Goal: Task Accomplishment & Management: Complete application form

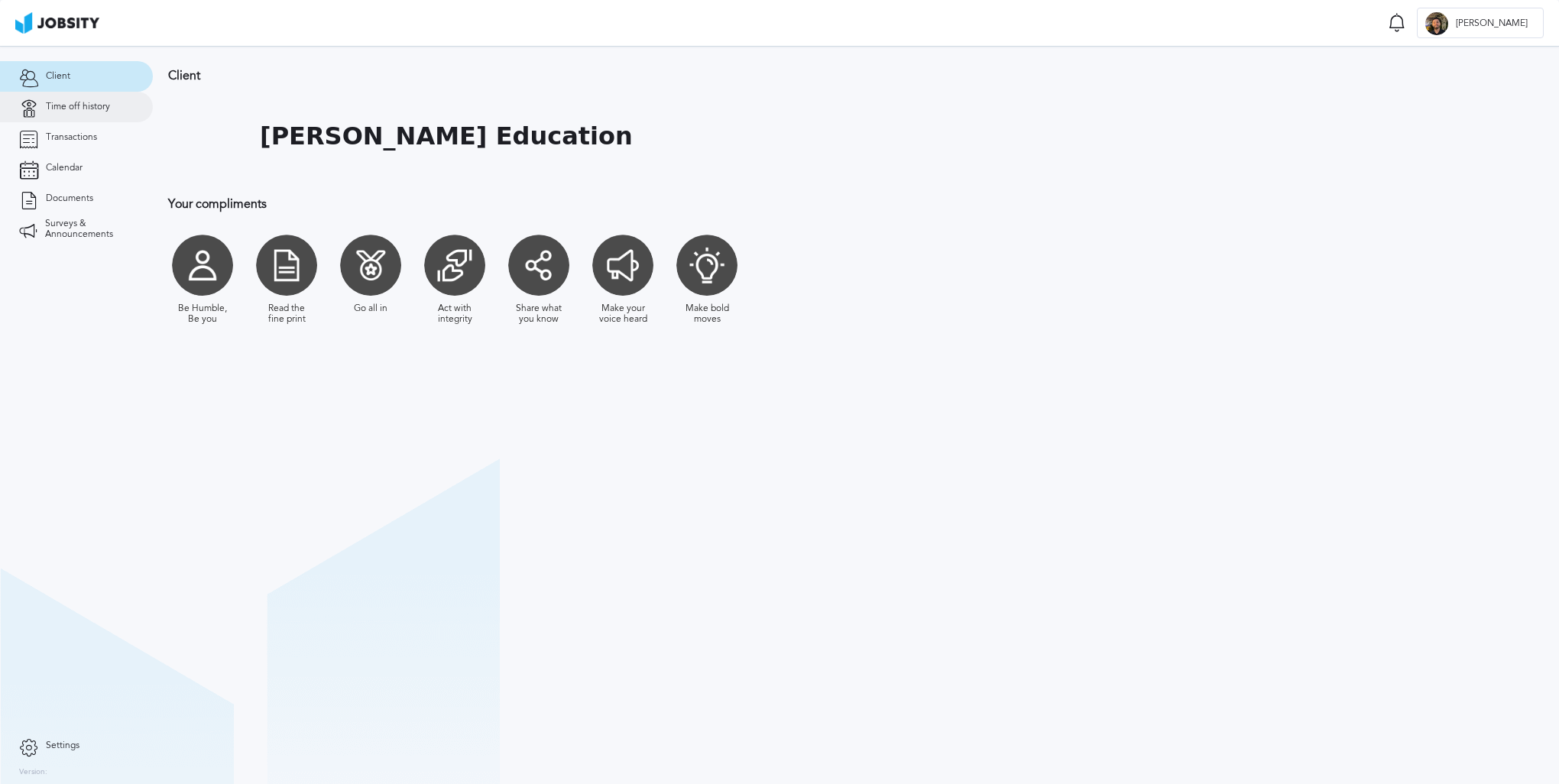
click at [99, 119] on link "Time off history" at bounding box center [77, 108] width 153 height 31
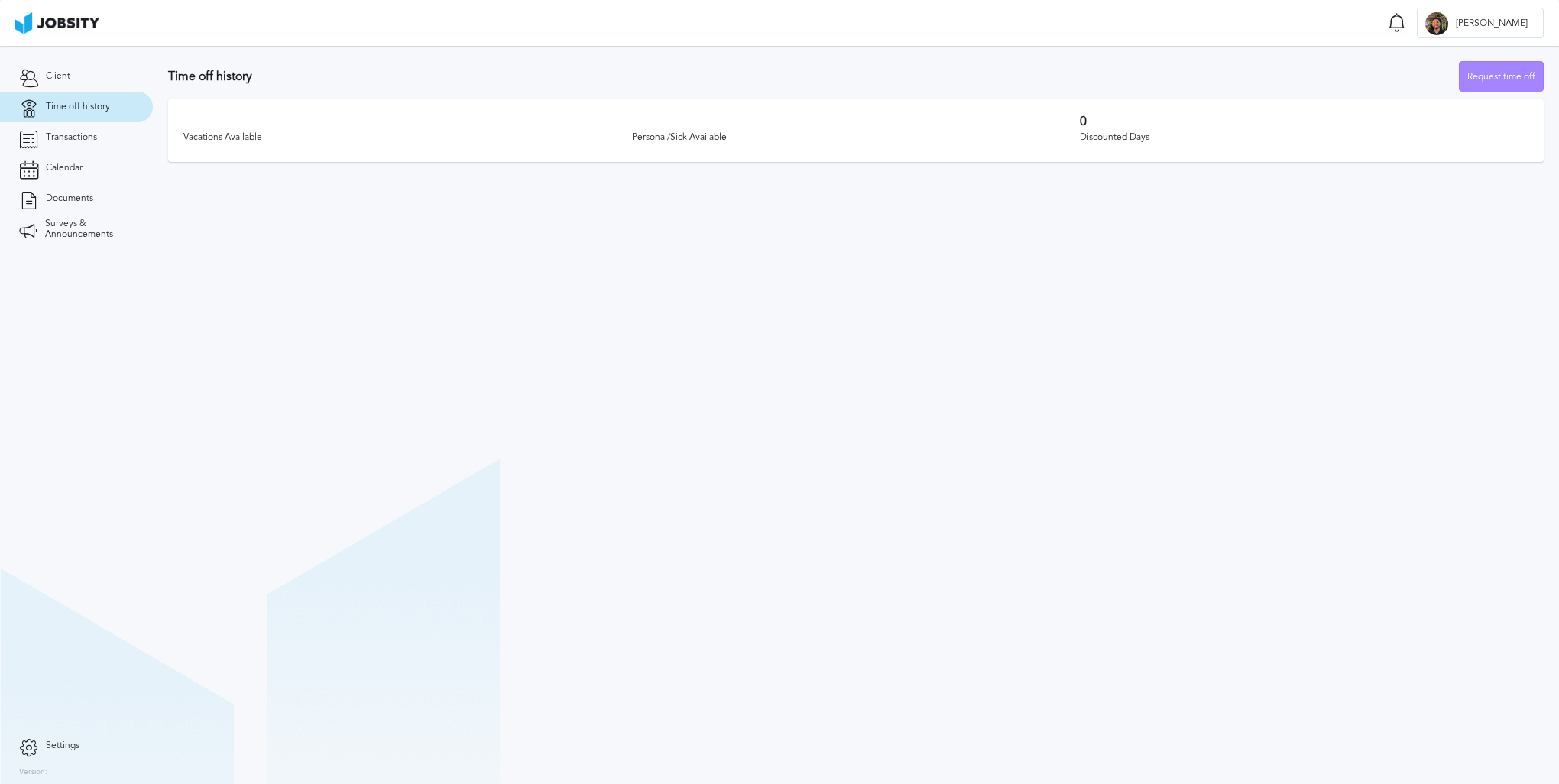
click at [1501, 63] on div "Request time off" at bounding box center [1501, 77] width 84 height 31
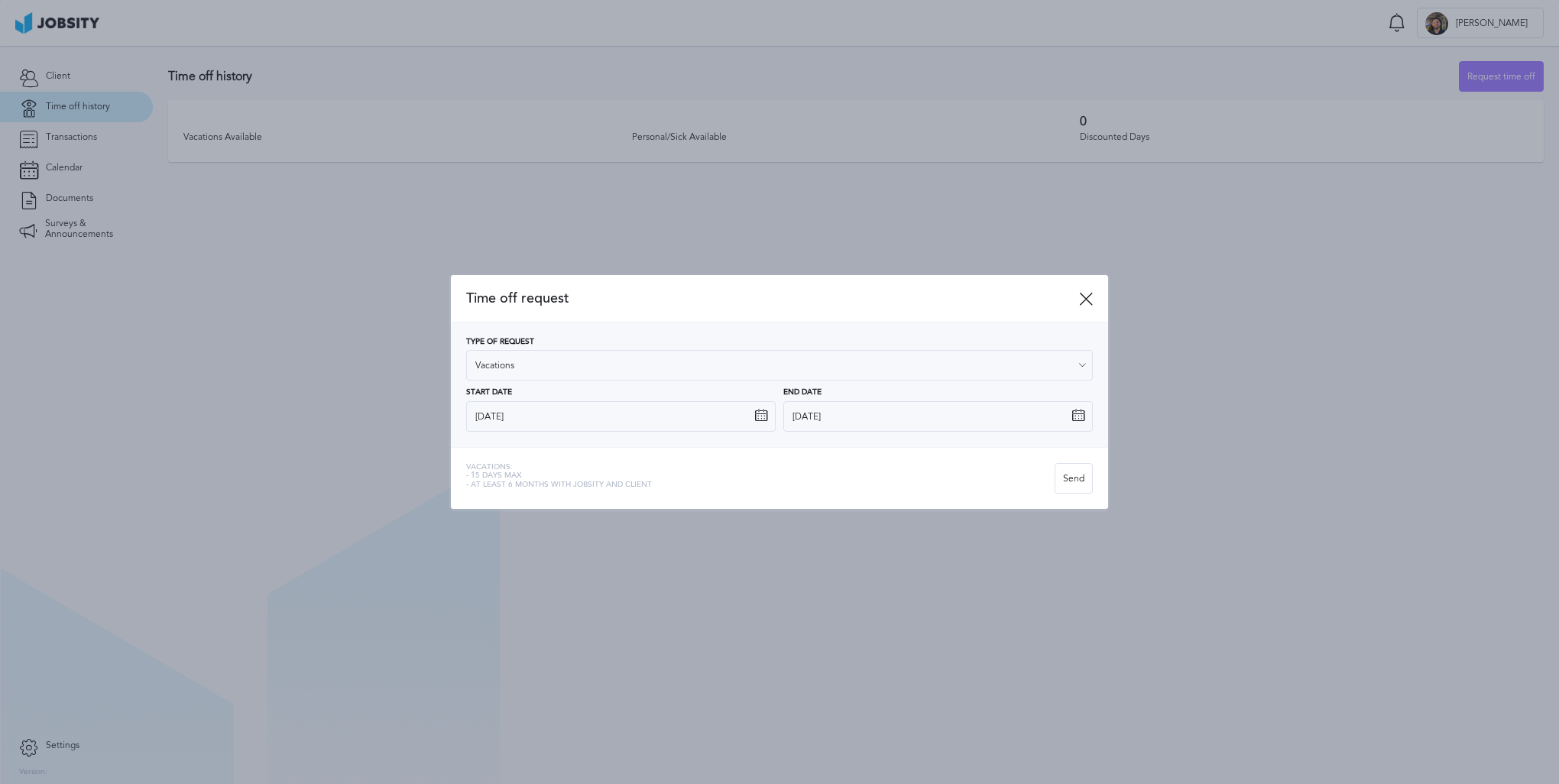
click at [763, 417] on icon at bounding box center [761, 416] width 14 height 14
click at [763, 419] on icon at bounding box center [761, 416] width 14 height 14
click at [759, 425] on input "[DATE]" at bounding box center [622, 417] width 310 height 31
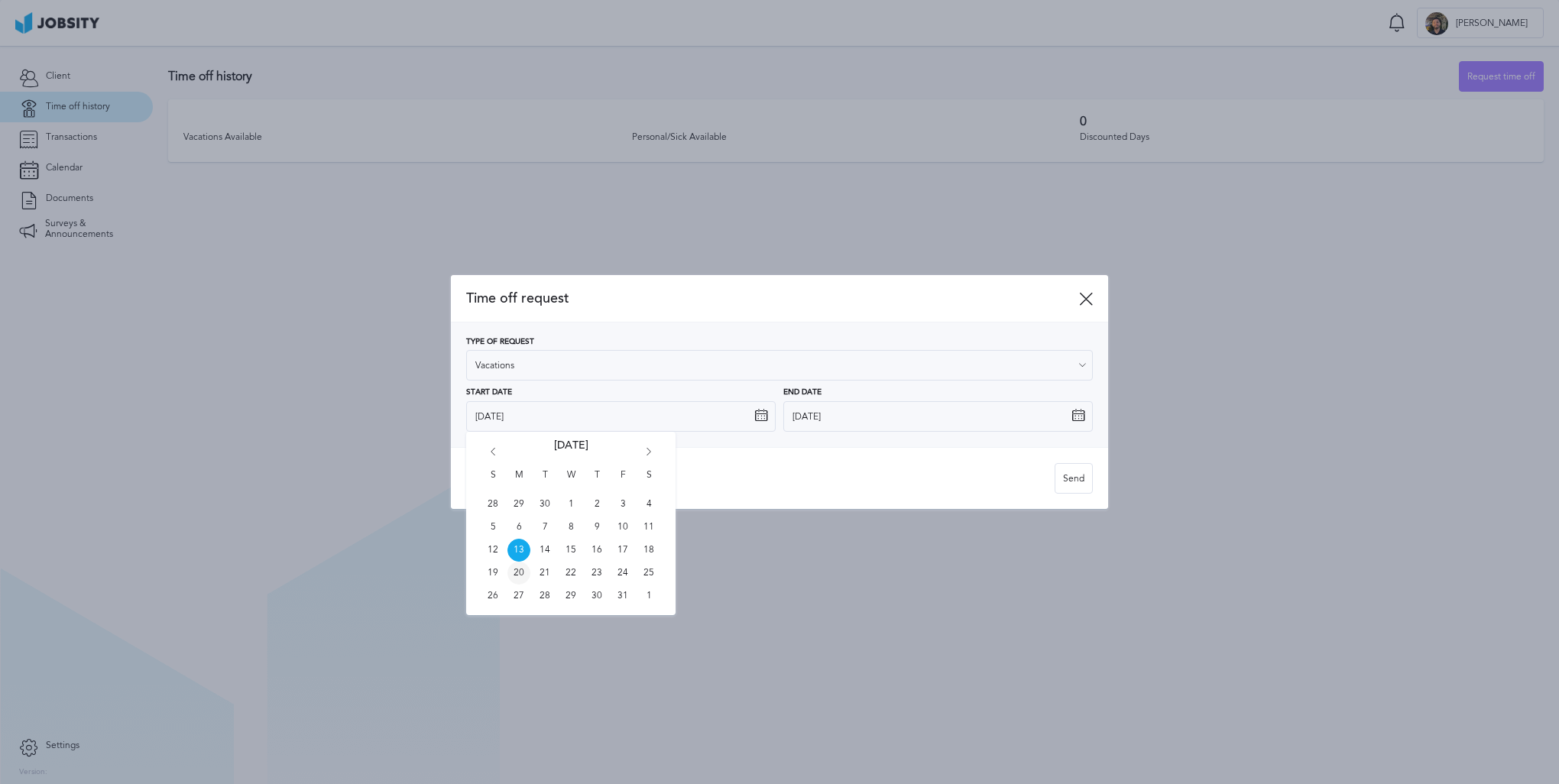
click at [521, 574] on span "20" at bounding box center [519, 573] width 23 height 23
type input "[DATE]"
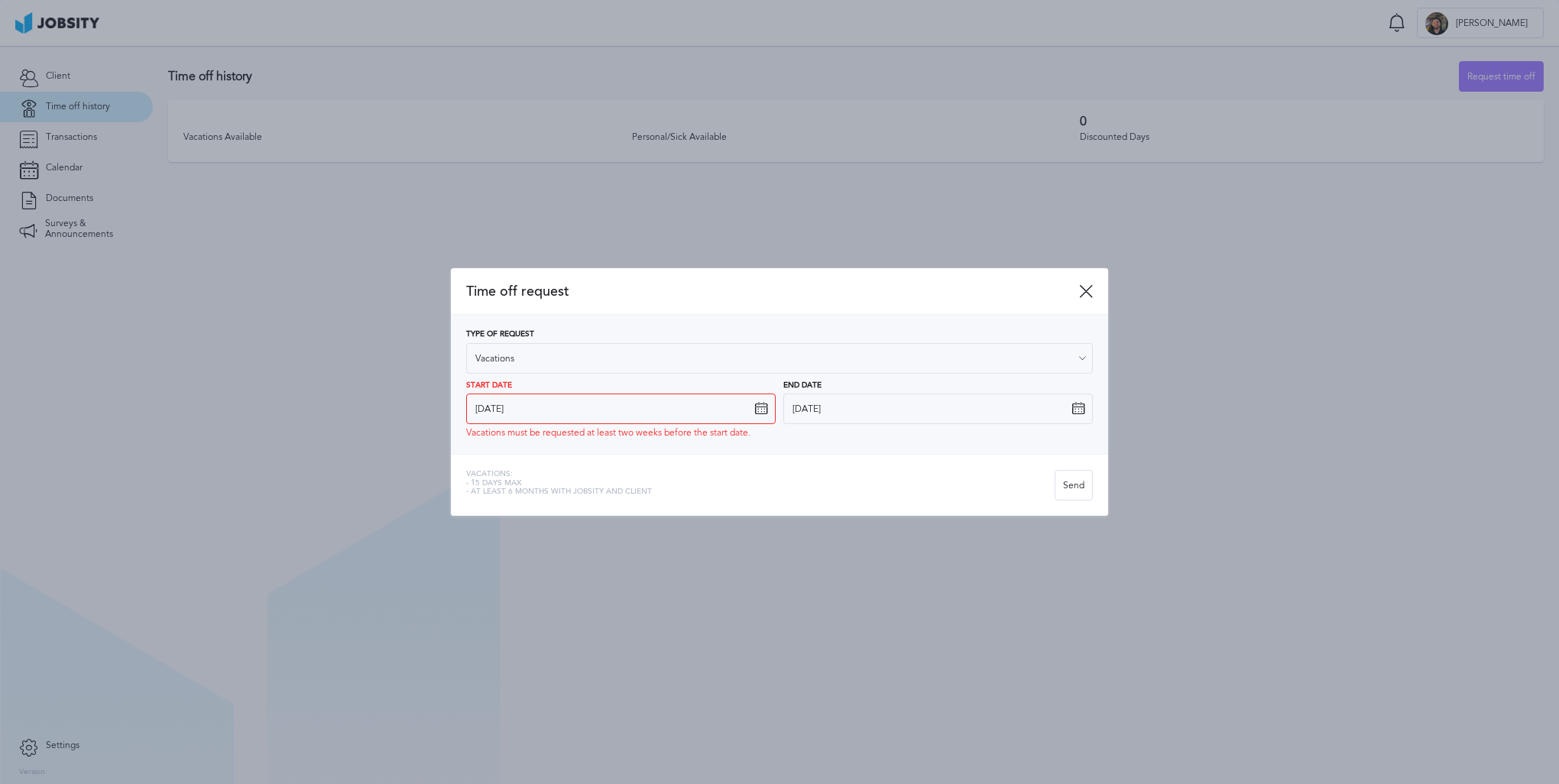
click at [1080, 411] on icon at bounding box center [1079, 409] width 14 height 14
click at [1073, 406] on icon at bounding box center [1079, 409] width 14 height 14
click at [1082, 410] on icon at bounding box center [1079, 409] width 14 height 14
click at [1081, 412] on icon at bounding box center [1079, 409] width 14 height 14
click at [1035, 433] on div "End Date [DATE] S M T W T F S 28 29 30 1 2 3 4 5 6 7 8 9 10 11 12 13 14 15 16 1…" at bounding box center [938, 410] width 310 height 58
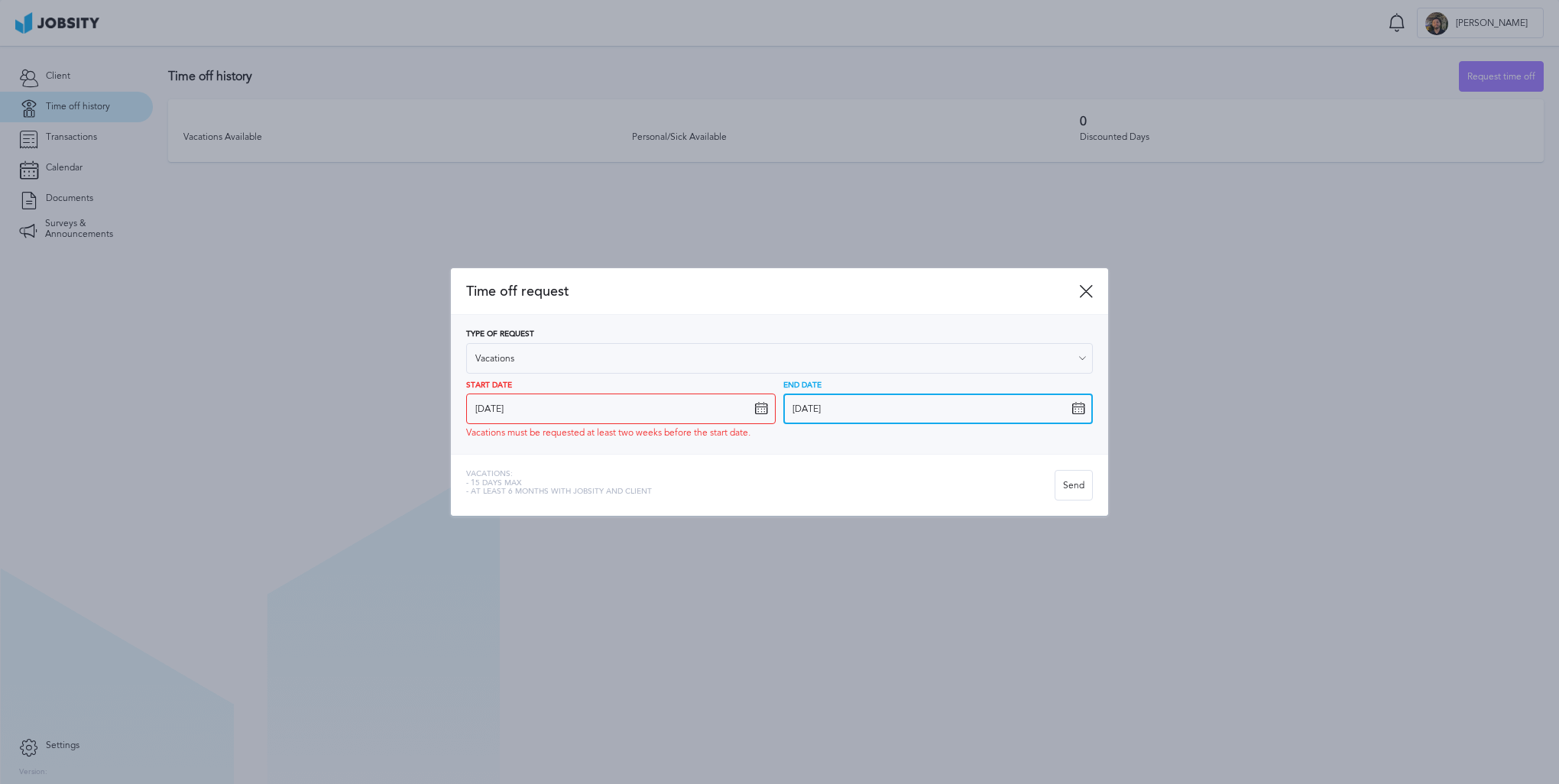
click at [1087, 404] on input "[DATE]" at bounding box center [938, 409] width 310 height 31
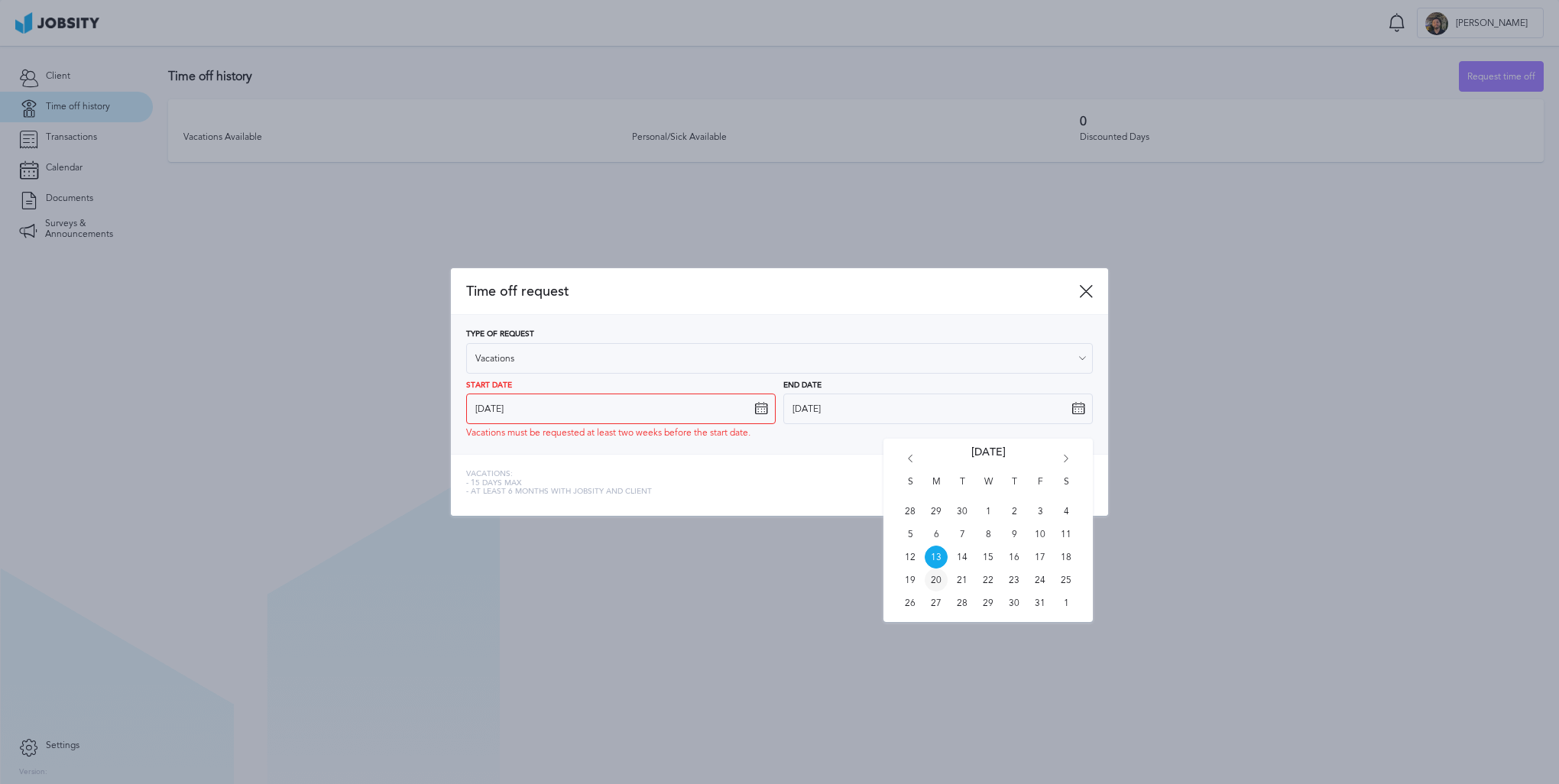
click at [938, 583] on span "20" at bounding box center [936, 580] width 23 height 23
type input "[DATE]"
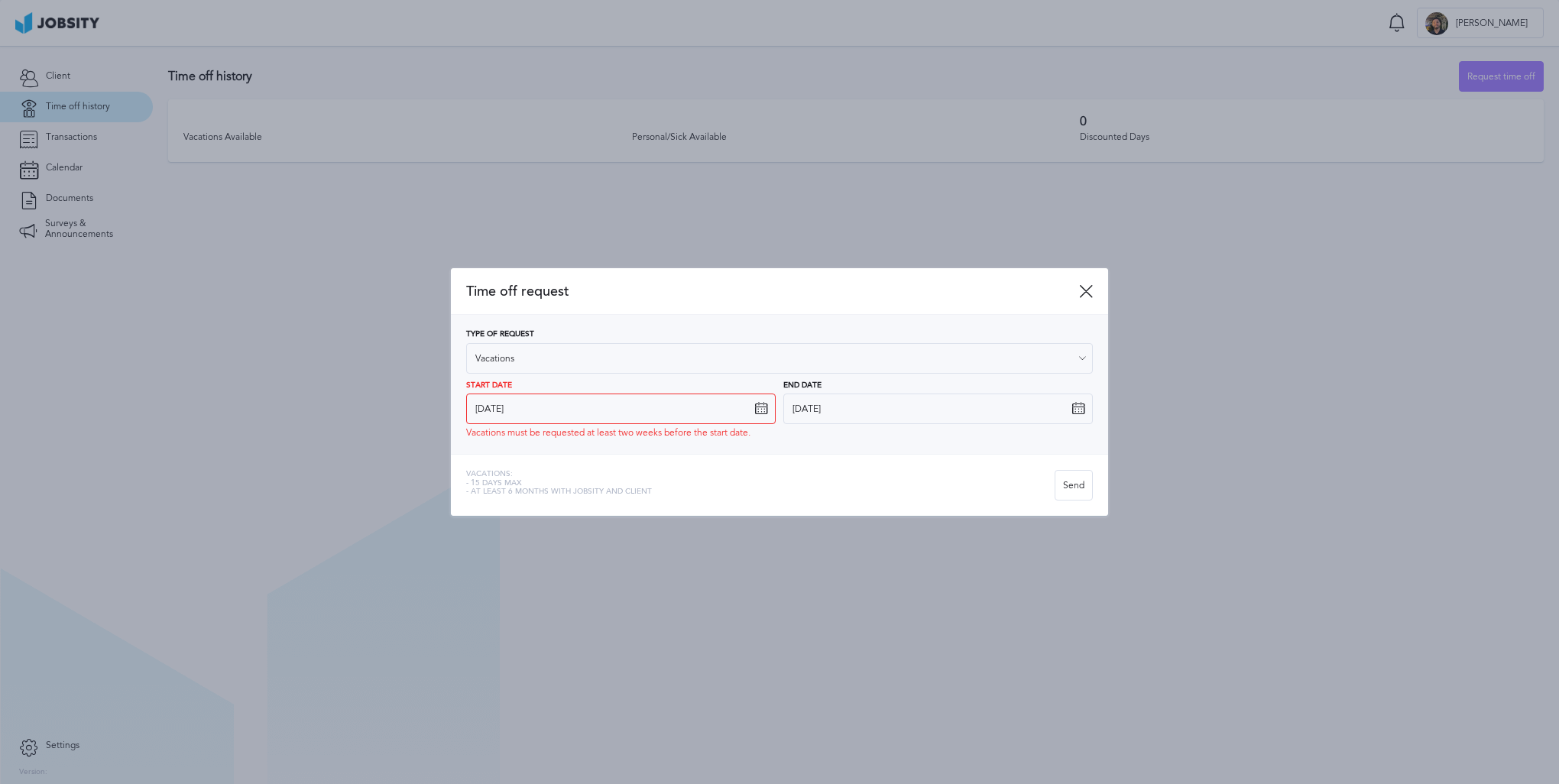
click at [807, 448] on div "Type of Request Vacations Vacations Personal day Sick day PTO Maternity / Pater…" at bounding box center [780, 385] width 658 height 139
click at [622, 411] on input "[DATE]" at bounding box center [622, 409] width 310 height 31
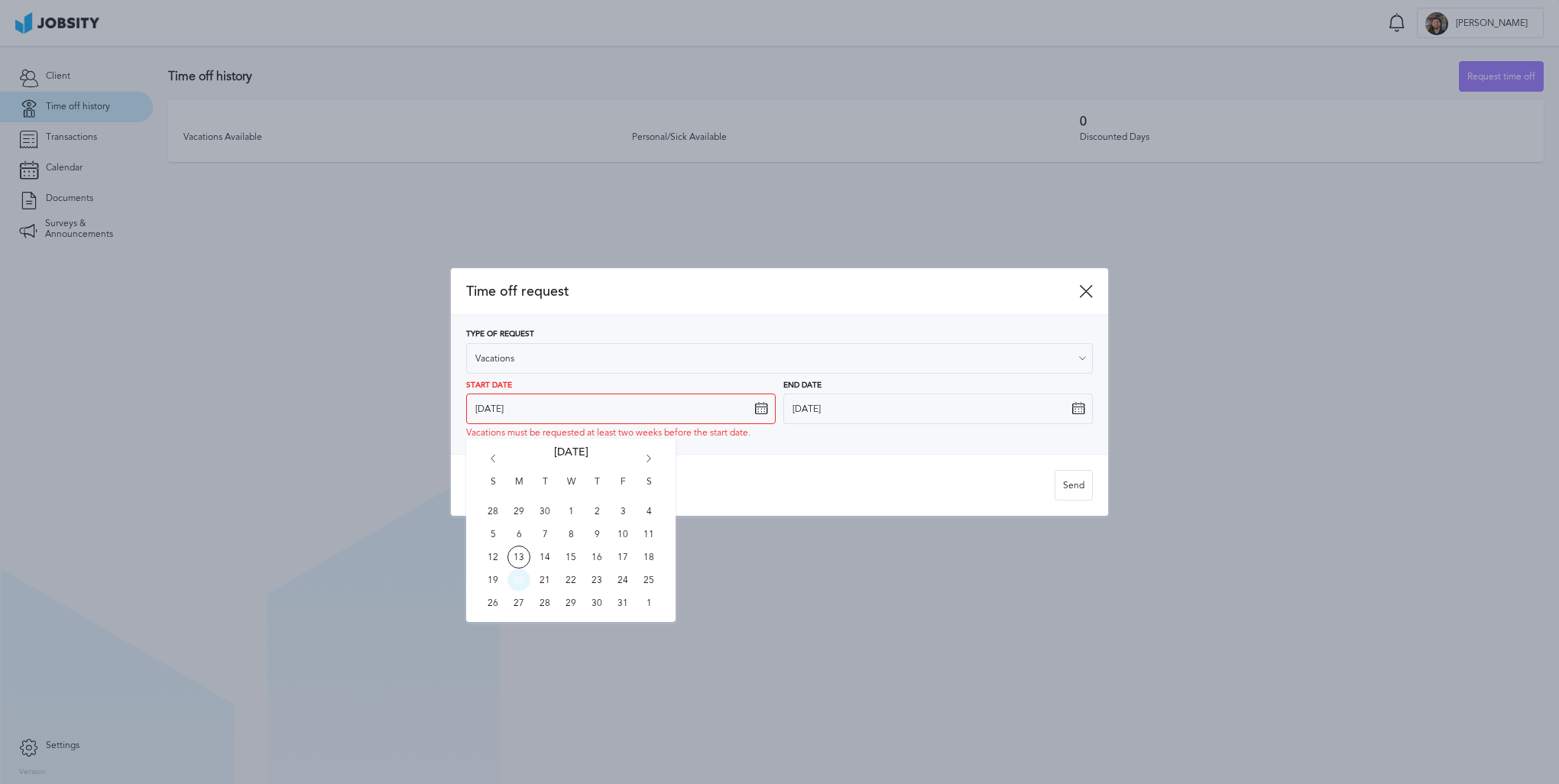
click at [520, 579] on span "20" at bounding box center [519, 580] width 23 height 23
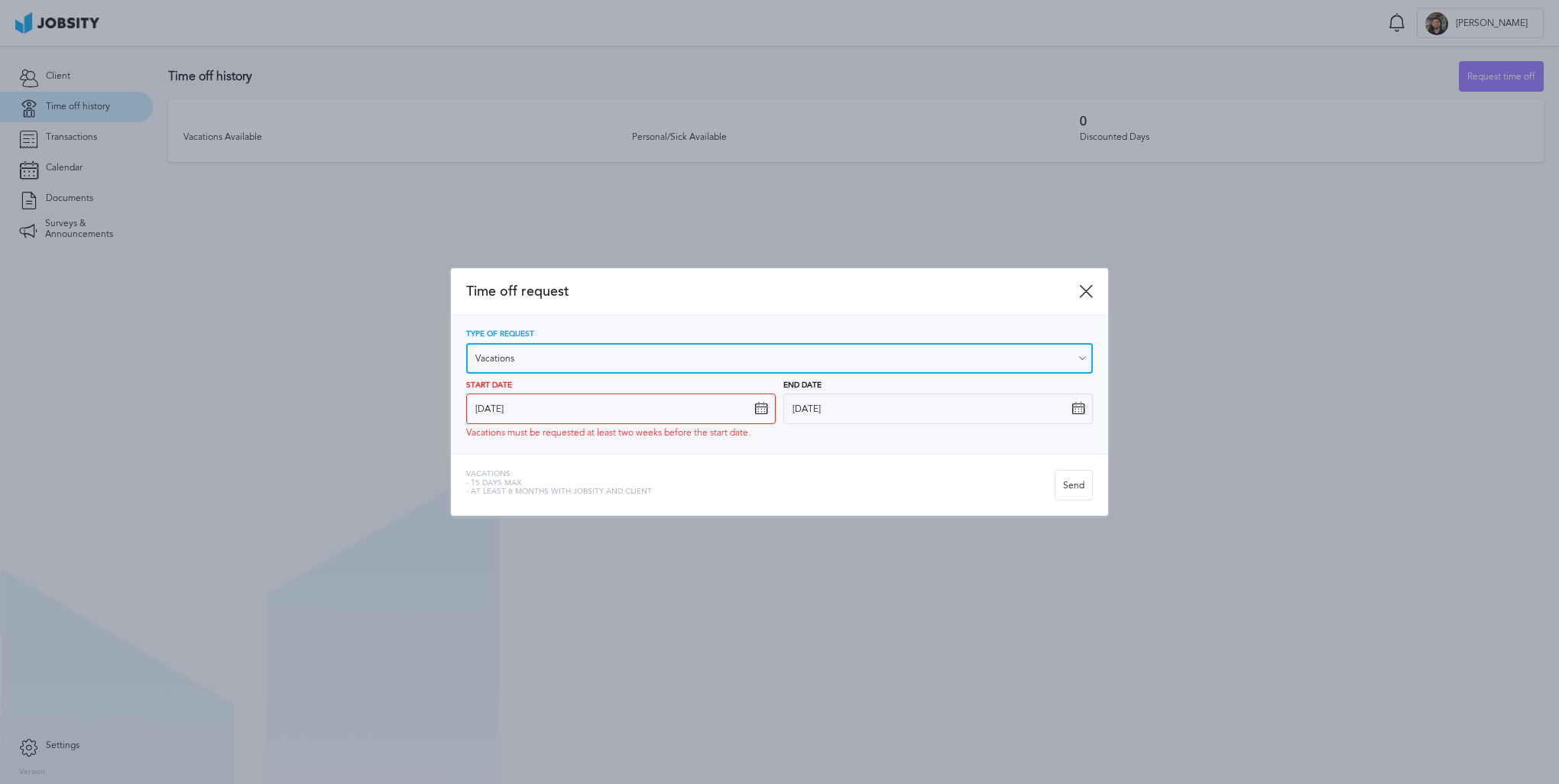
click at [609, 355] on input "Vacations" at bounding box center [780, 359] width 627 height 31
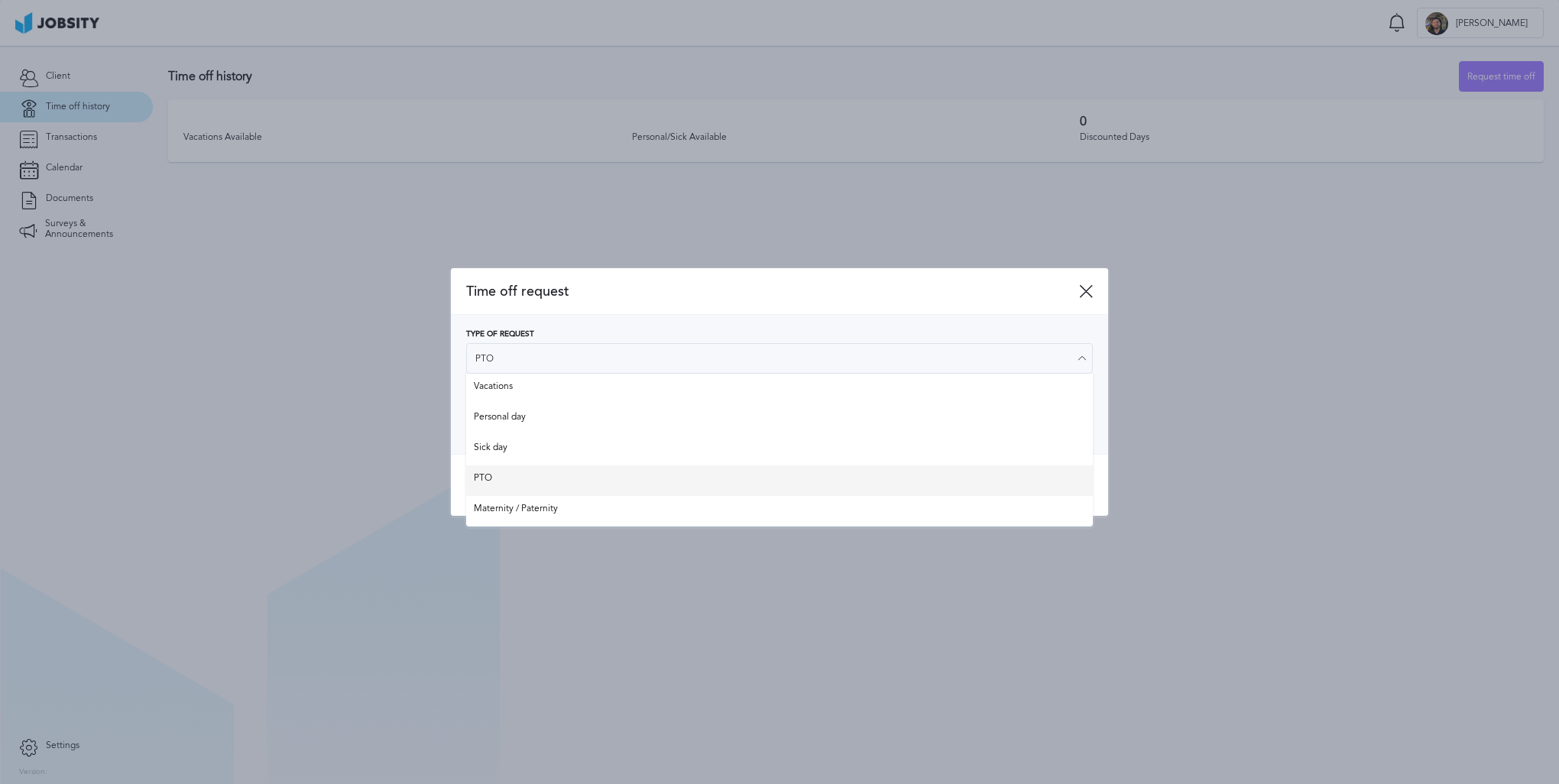
click at [518, 481] on div "Time off request Type of Request PTO Vacations Personal day Sick day PTO Matern…" at bounding box center [780, 392] width 658 height 248
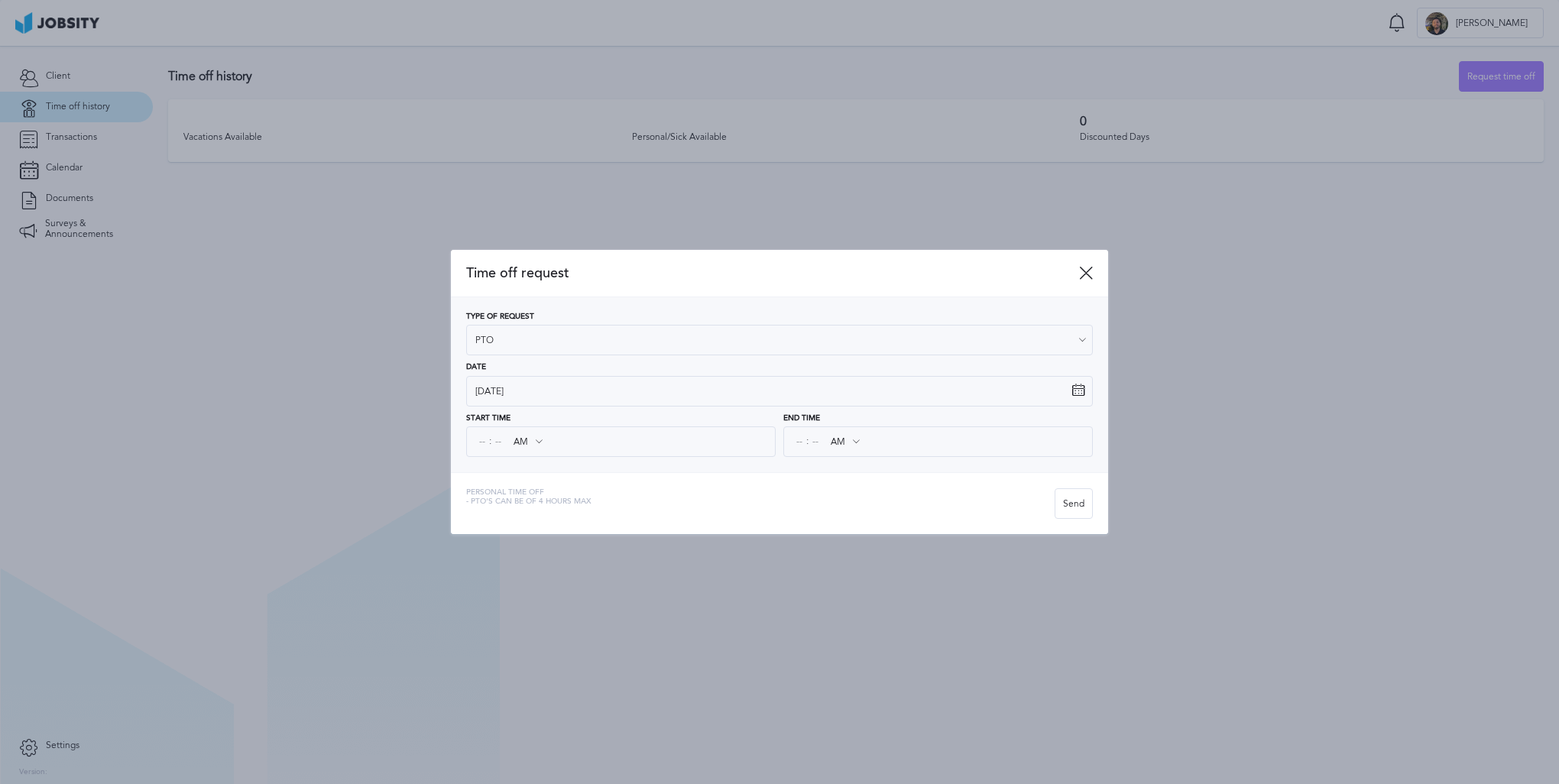
click at [1080, 342] on icon at bounding box center [1082, 340] width 14 height 14
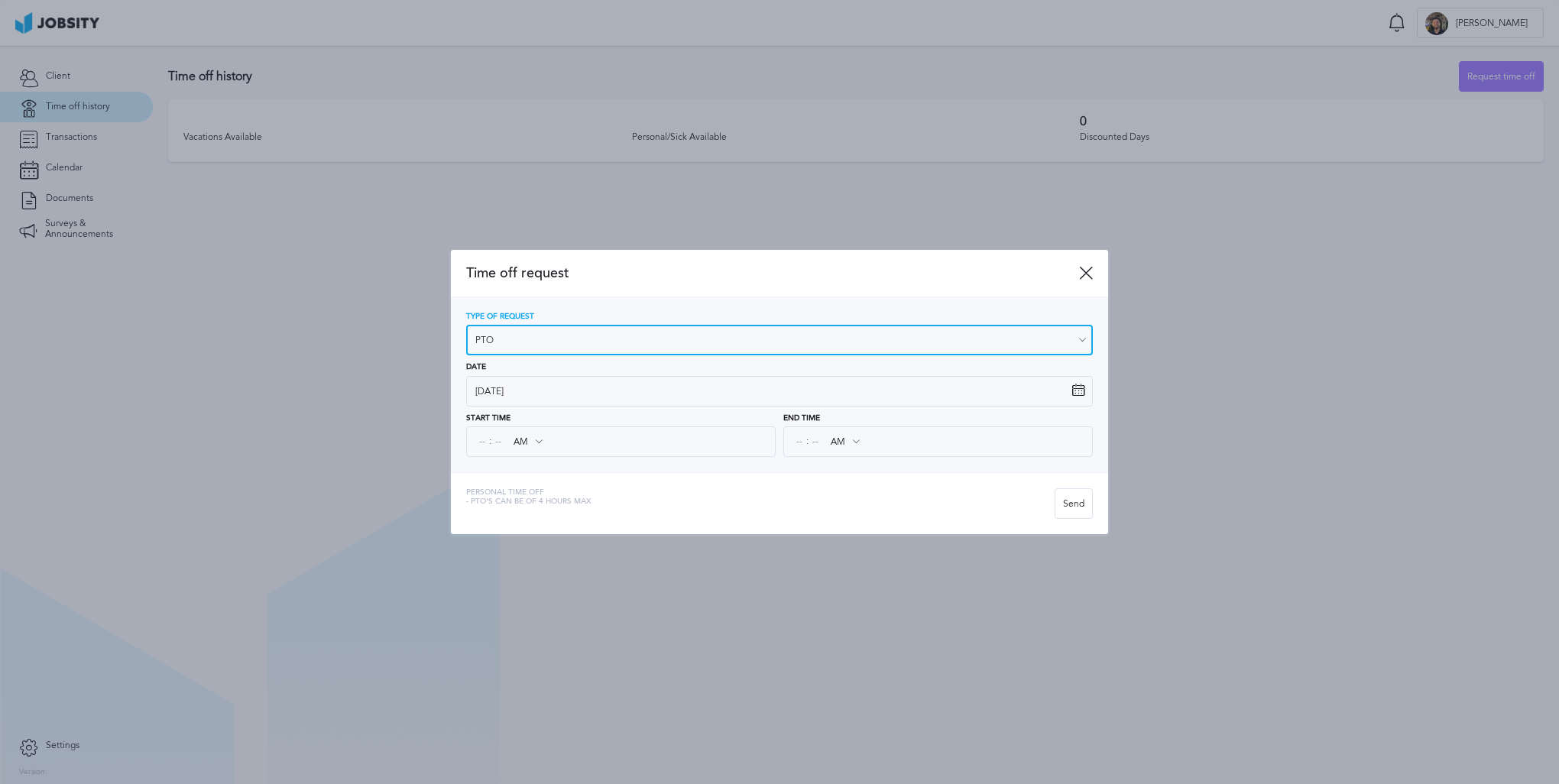
click at [1074, 350] on input "PTO" at bounding box center [780, 340] width 627 height 31
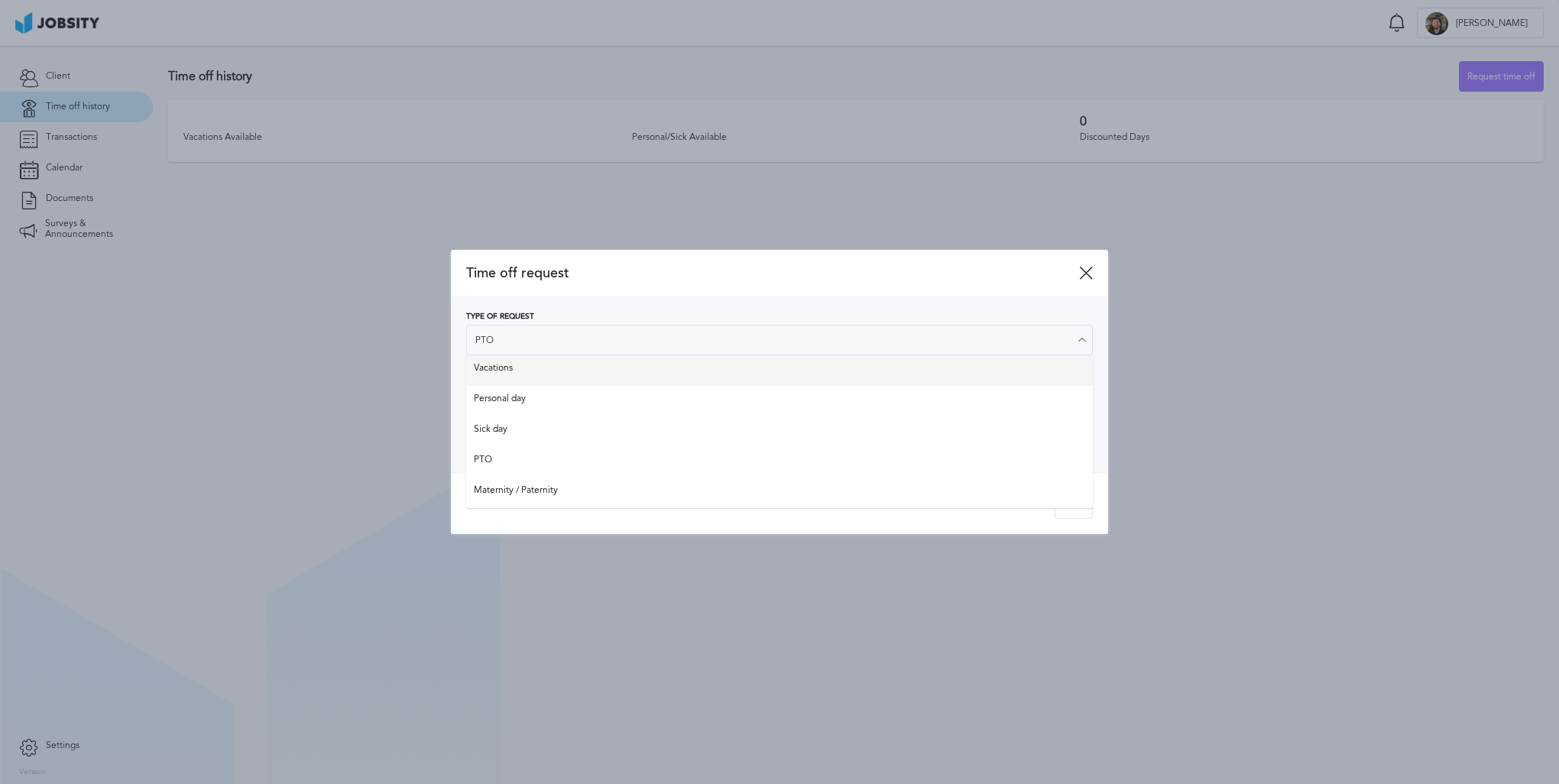
type input "Vacations"
click at [653, 380] on div "Type of Request Vacations Vacations Personal day Sick day PTO Maternity / Pater…" at bounding box center [780, 385] width 627 height 145
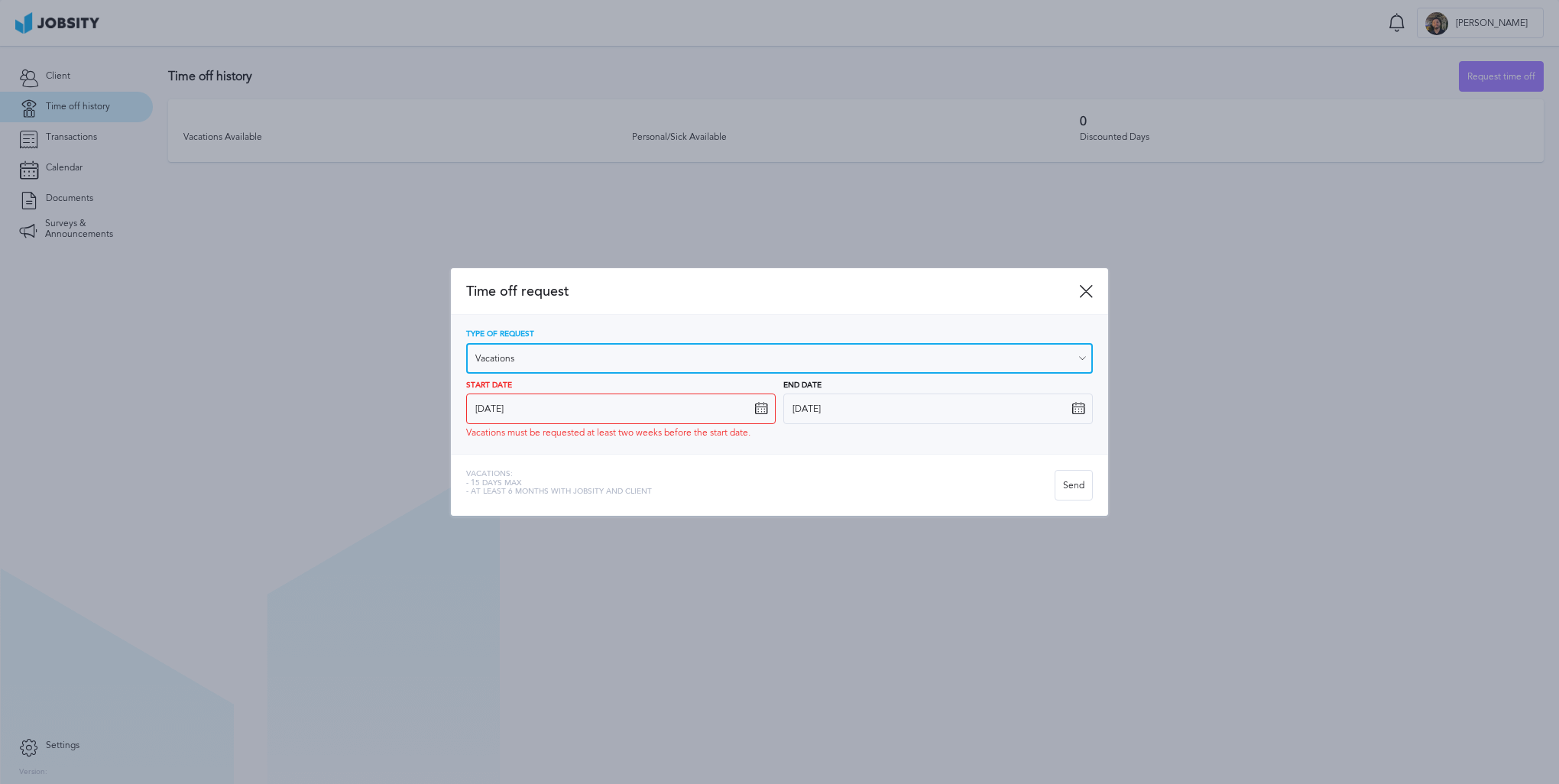
click at [957, 350] on input "Vacations" at bounding box center [780, 359] width 627 height 31
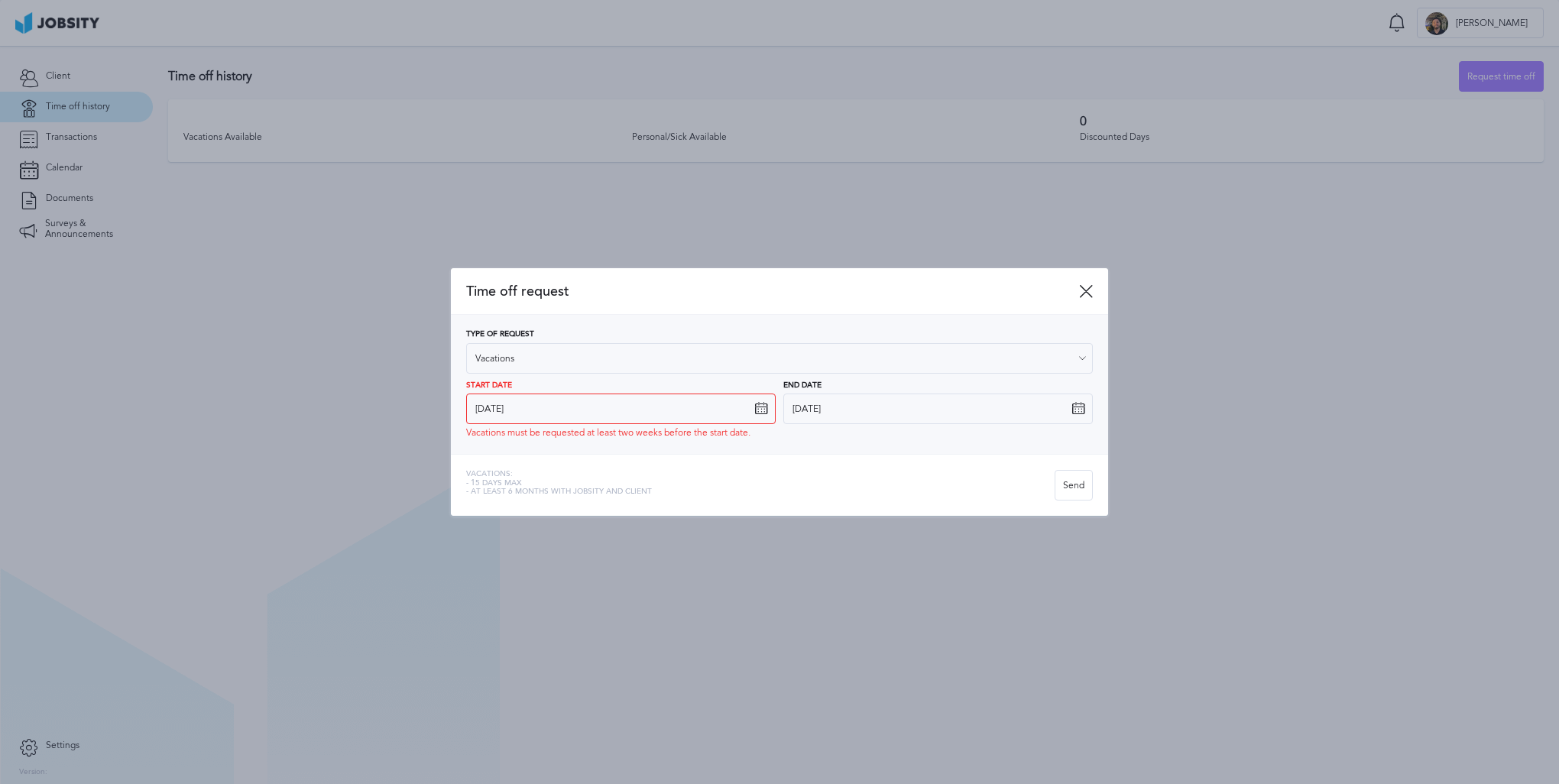
click at [459, 379] on div "Type of Request Vacations Vacations Personal day Sick day PTO Maternity / Pater…" at bounding box center [780, 385] width 658 height 139
click at [759, 411] on icon at bounding box center [761, 409] width 14 height 14
click at [759, 408] on icon at bounding box center [761, 409] width 14 height 14
click at [777, 407] on div "Start Date [DATE] Vacations must be requested at least two weeks before the sta…" at bounding box center [780, 410] width 627 height 58
click at [758, 411] on icon at bounding box center [761, 409] width 14 height 14
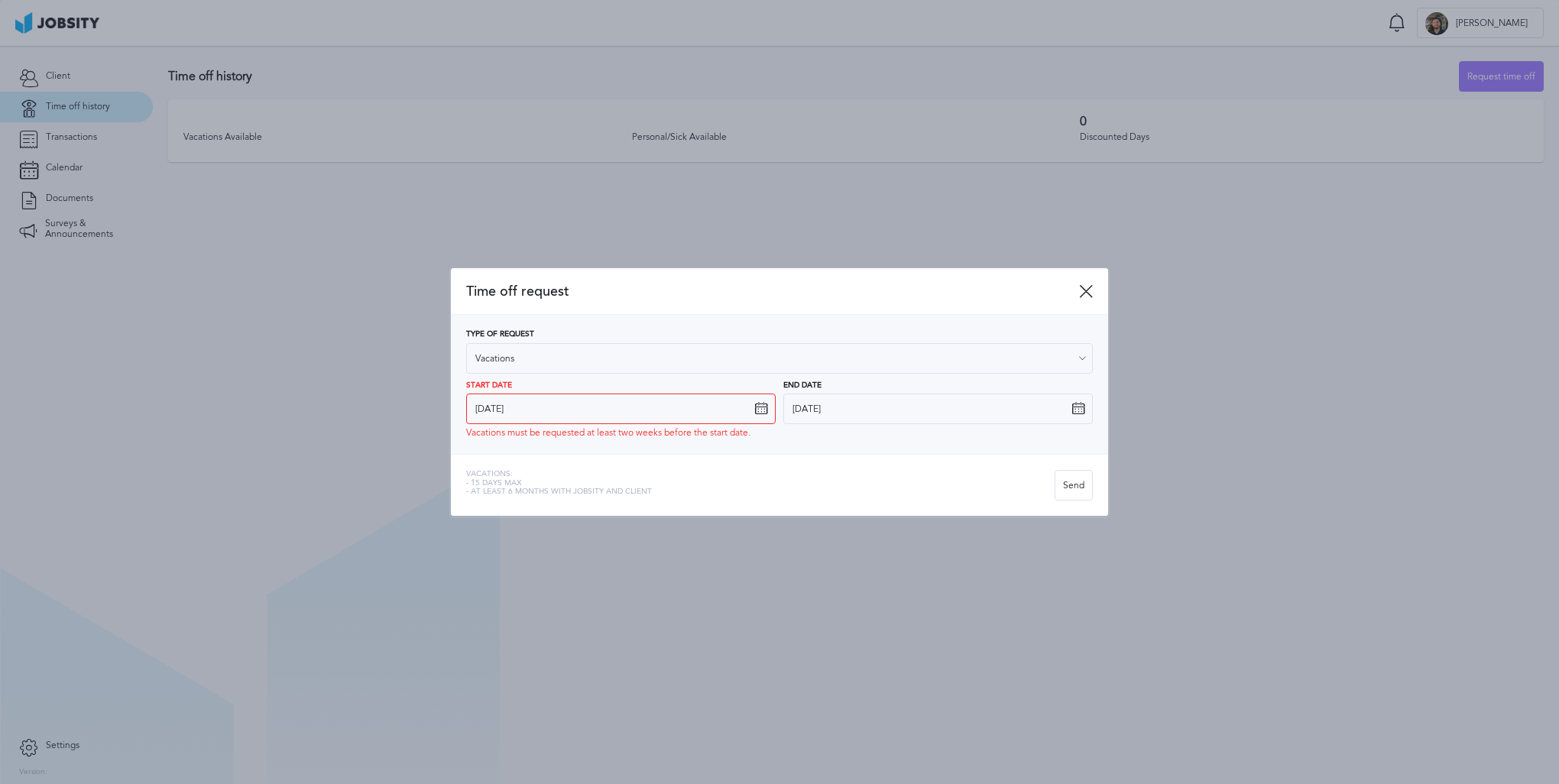
click at [763, 411] on icon at bounding box center [761, 409] width 14 height 14
click at [822, 440] on div "Type of Request Vacations Vacations Personal day Sick day PTO Maternity / Pater…" at bounding box center [780, 385] width 658 height 139
click at [752, 411] on input "[DATE]" at bounding box center [622, 409] width 310 height 31
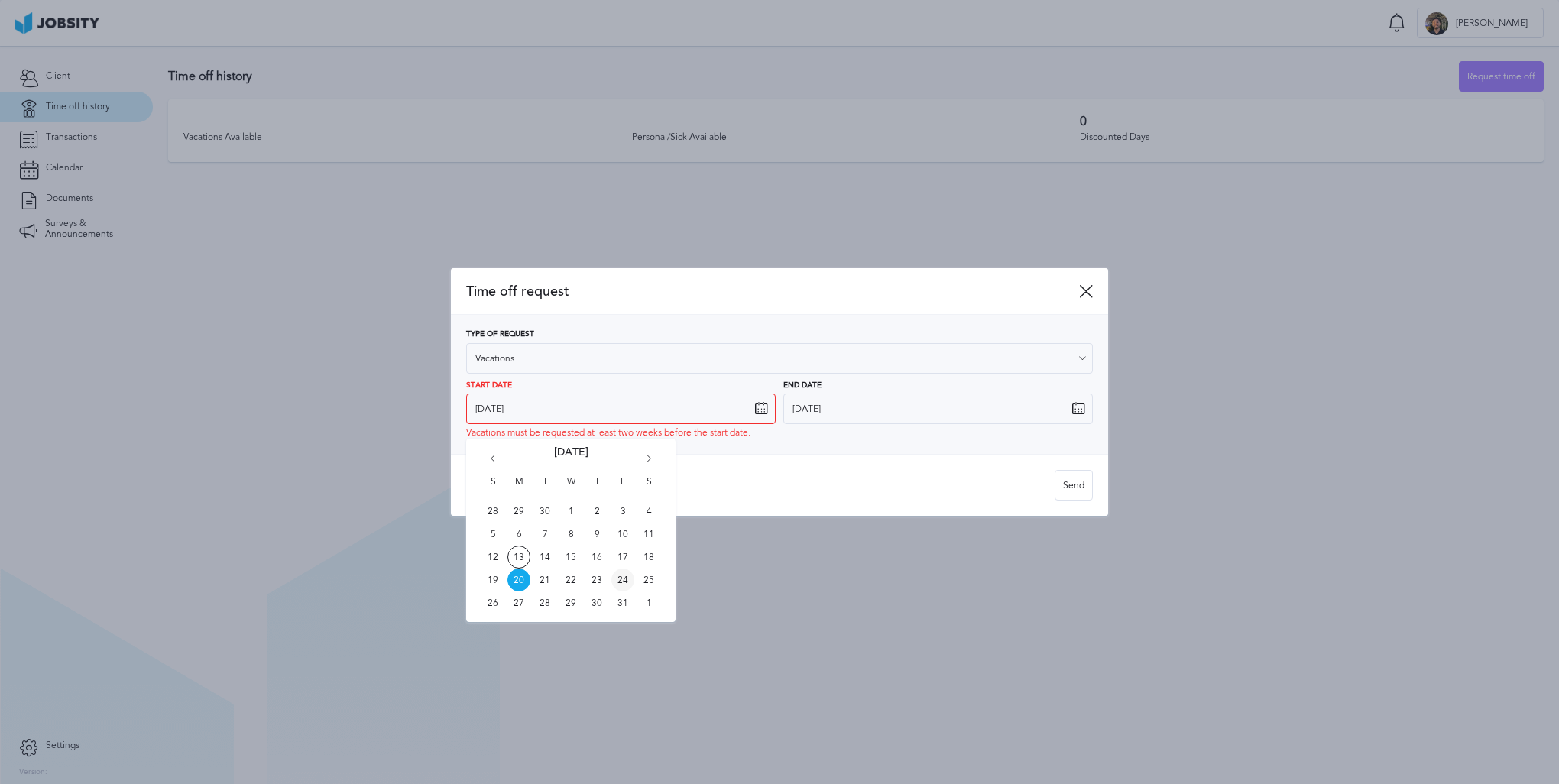
click at [625, 583] on span "24" at bounding box center [622, 580] width 23 height 23
type input "[DATE]"
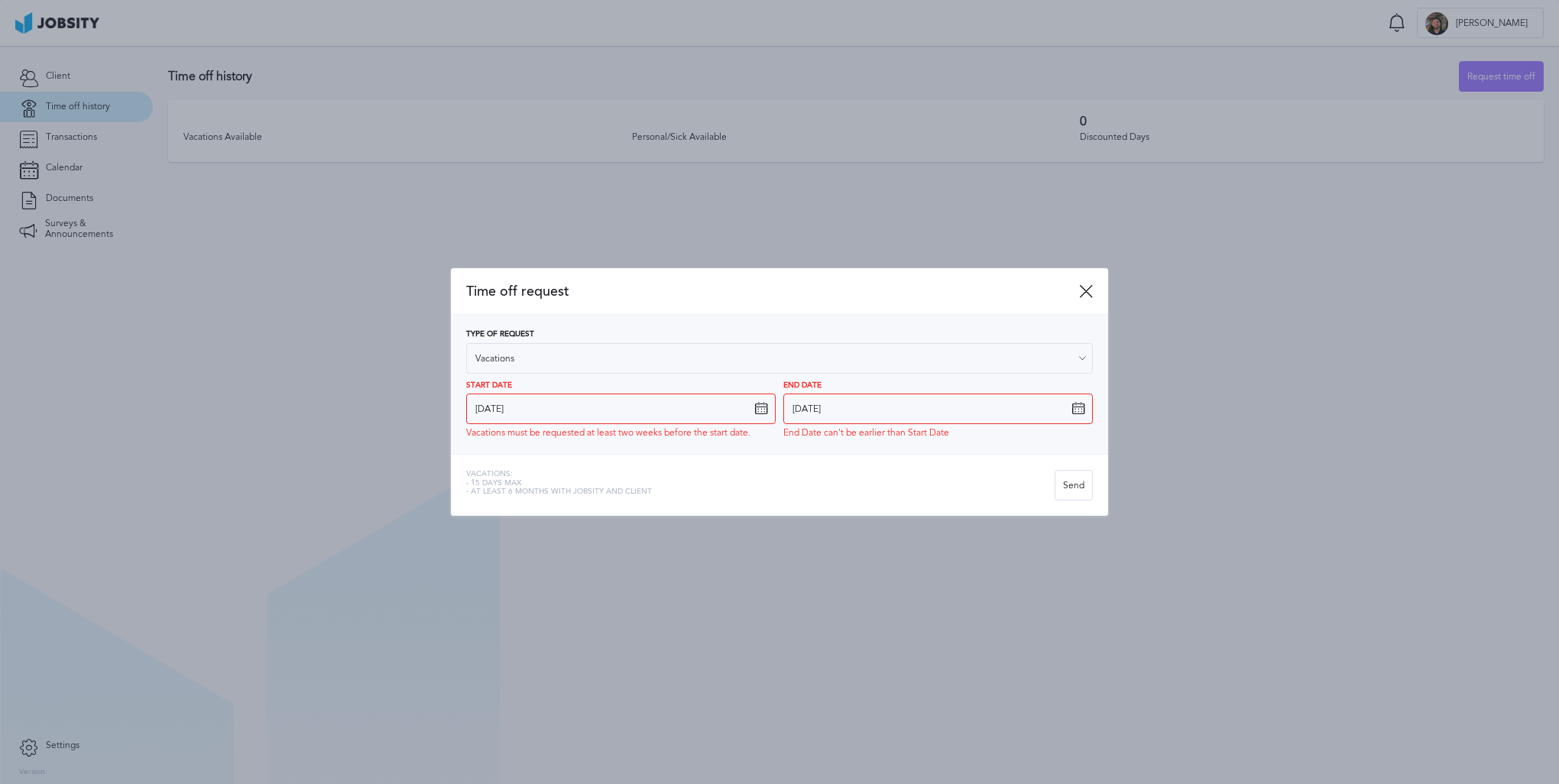
click at [1078, 405] on icon at bounding box center [1079, 409] width 14 height 14
click at [1079, 410] on icon at bounding box center [1079, 409] width 14 height 14
click at [1077, 414] on icon at bounding box center [1079, 409] width 14 height 14
click at [1080, 412] on icon at bounding box center [1079, 409] width 14 height 14
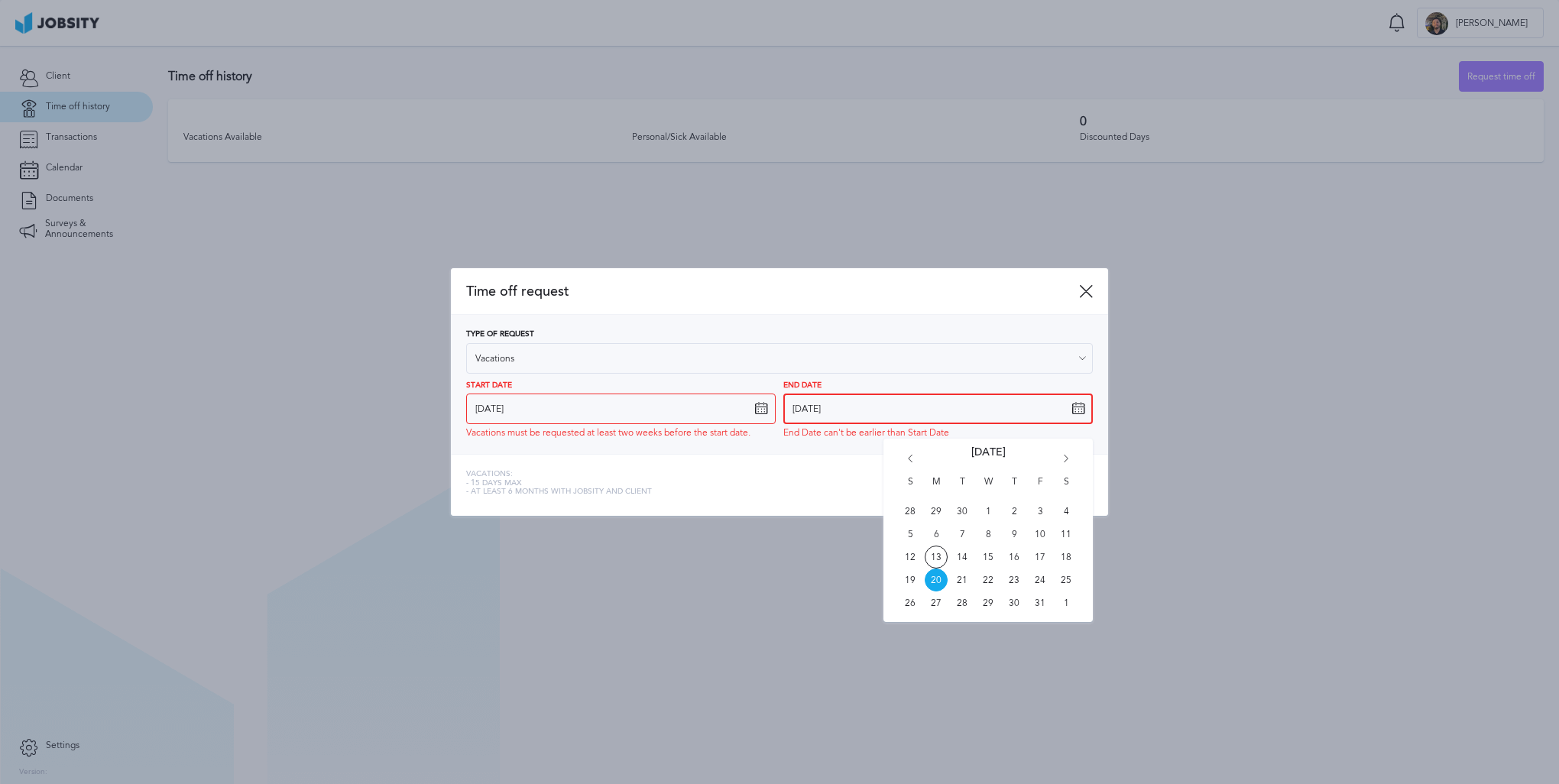
click at [1080, 416] on input "[DATE]" at bounding box center [938, 409] width 310 height 31
click at [1040, 583] on span "24" at bounding box center [1040, 580] width 23 height 23
type input "[DATE]"
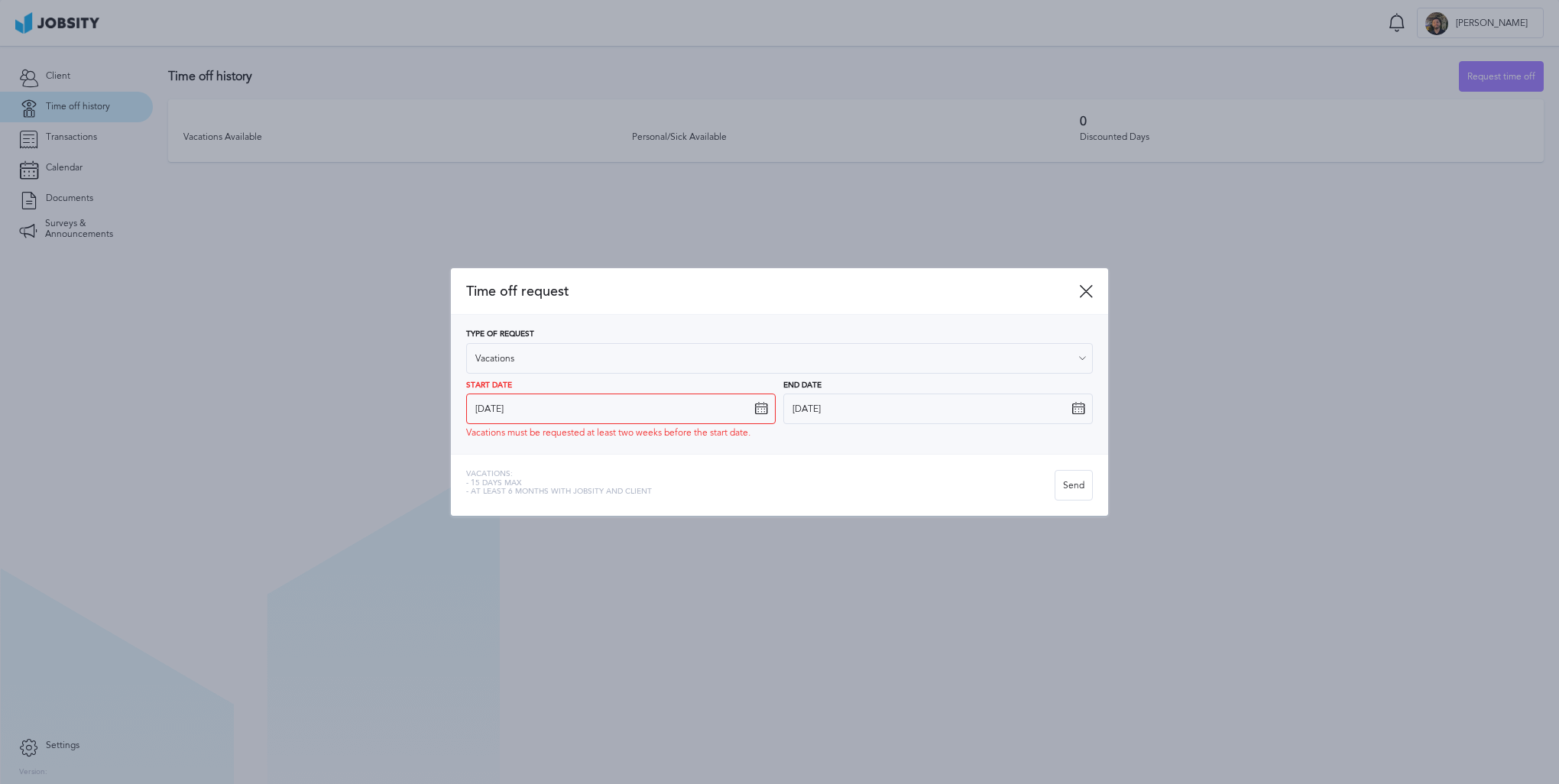
click at [775, 448] on div "Type of Request Vacations Vacations Personal day Sick day PTO Maternity / Pater…" at bounding box center [780, 385] width 658 height 139
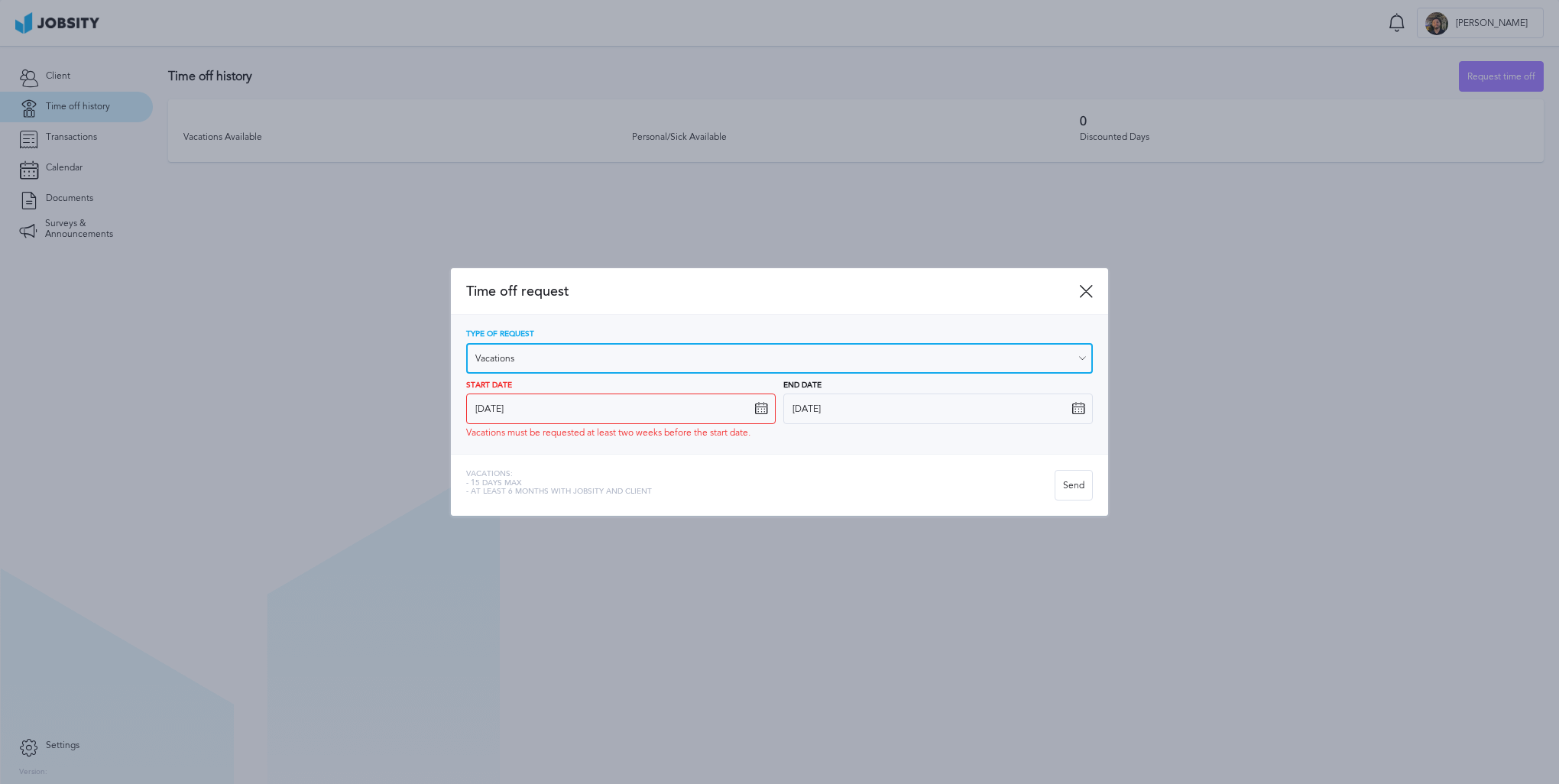
click at [542, 355] on input "Vacations" at bounding box center [780, 359] width 627 height 31
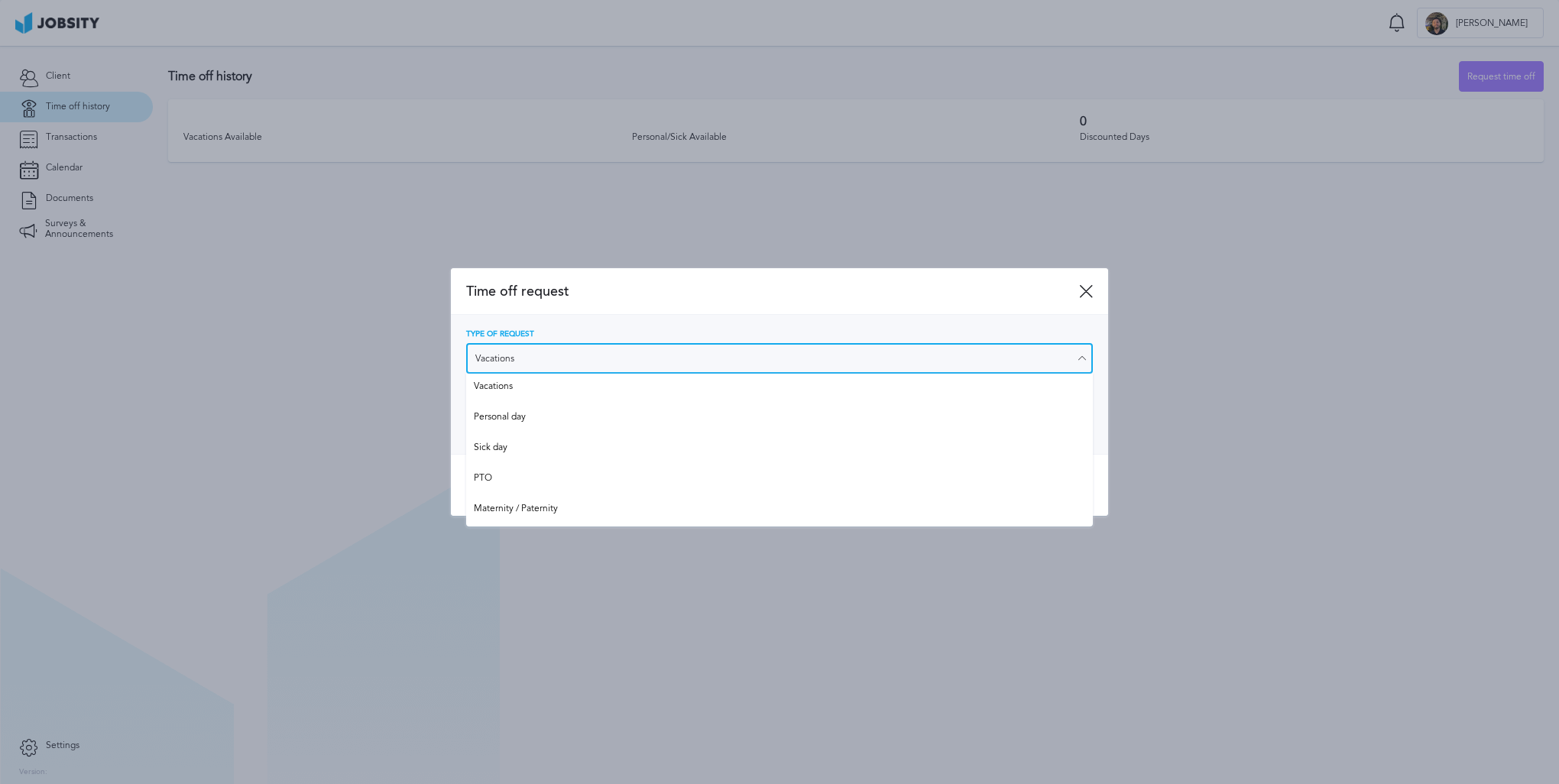
click at [542, 355] on input "Vacations" at bounding box center [780, 359] width 627 height 31
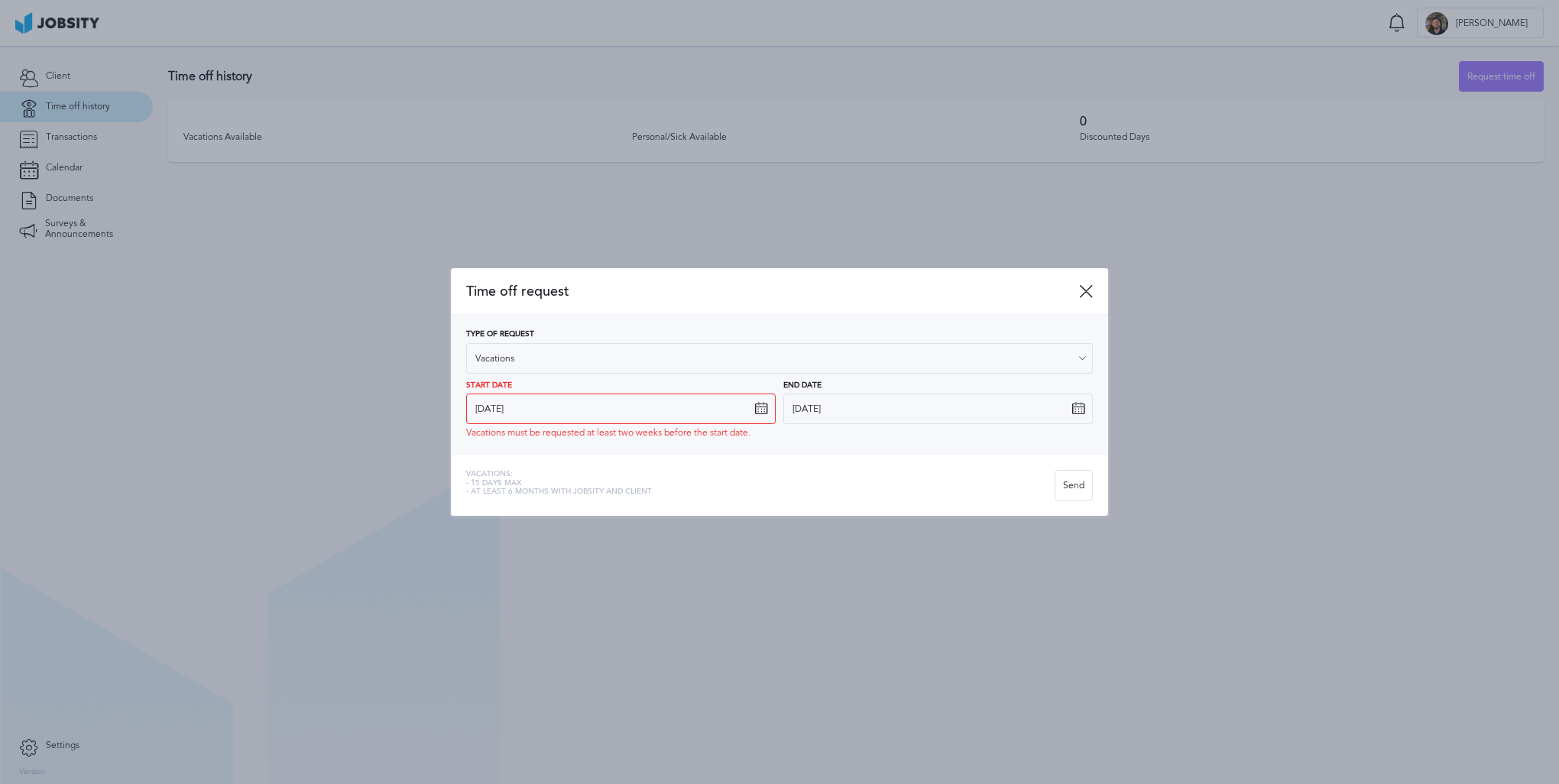
drag, startPoint x: 1021, startPoint y: 294, endPoint x: 1037, endPoint y: 323, distance: 33.1
click at [1021, 293] on span "Time off request" at bounding box center [773, 291] width 613 height 16
click at [1081, 494] on div "Send" at bounding box center [1073, 486] width 37 height 31
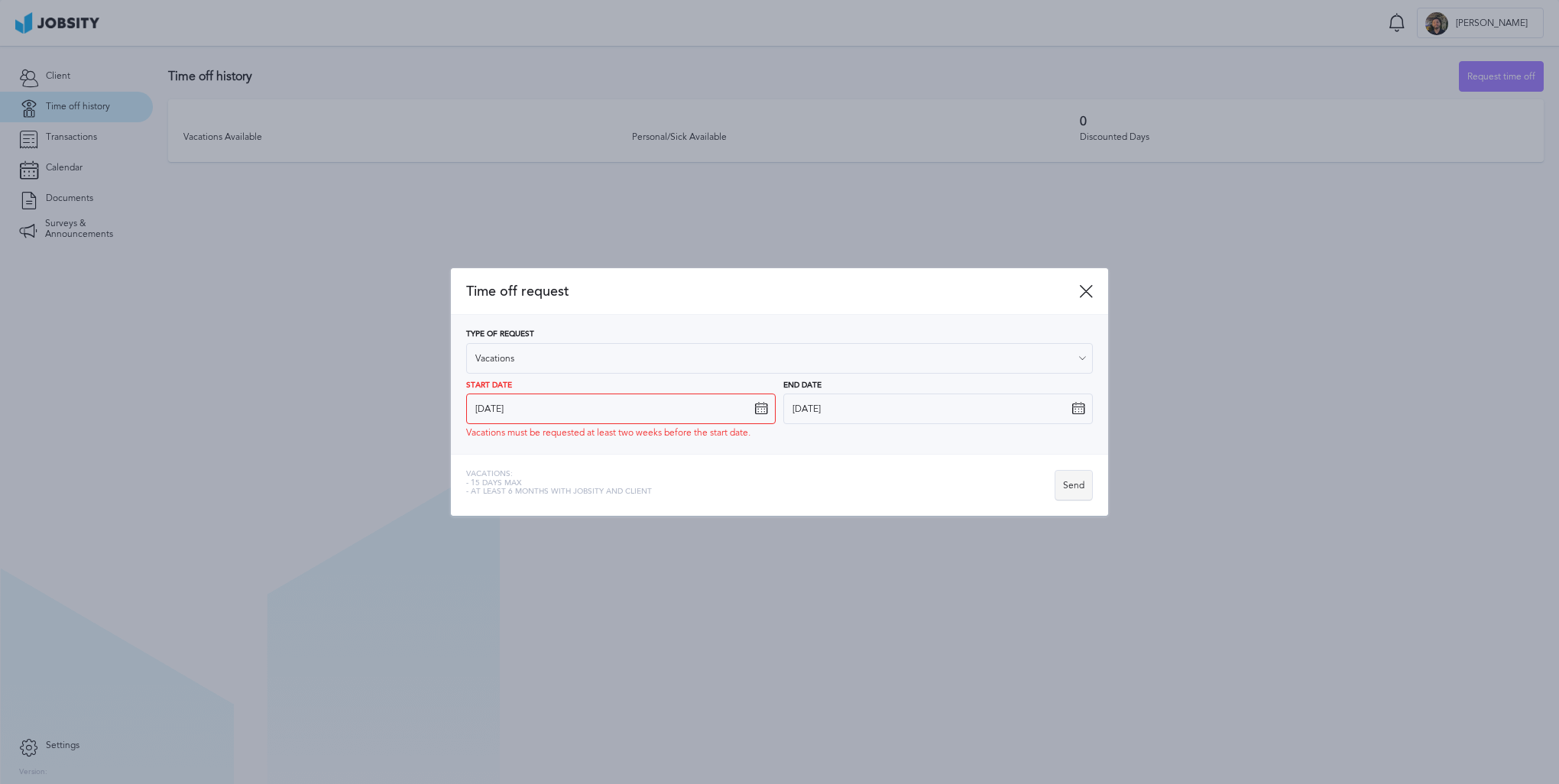
click at [1081, 494] on div "Send" at bounding box center [1073, 486] width 37 height 31
click at [761, 409] on icon at bounding box center [761, 409] width 14 height 14
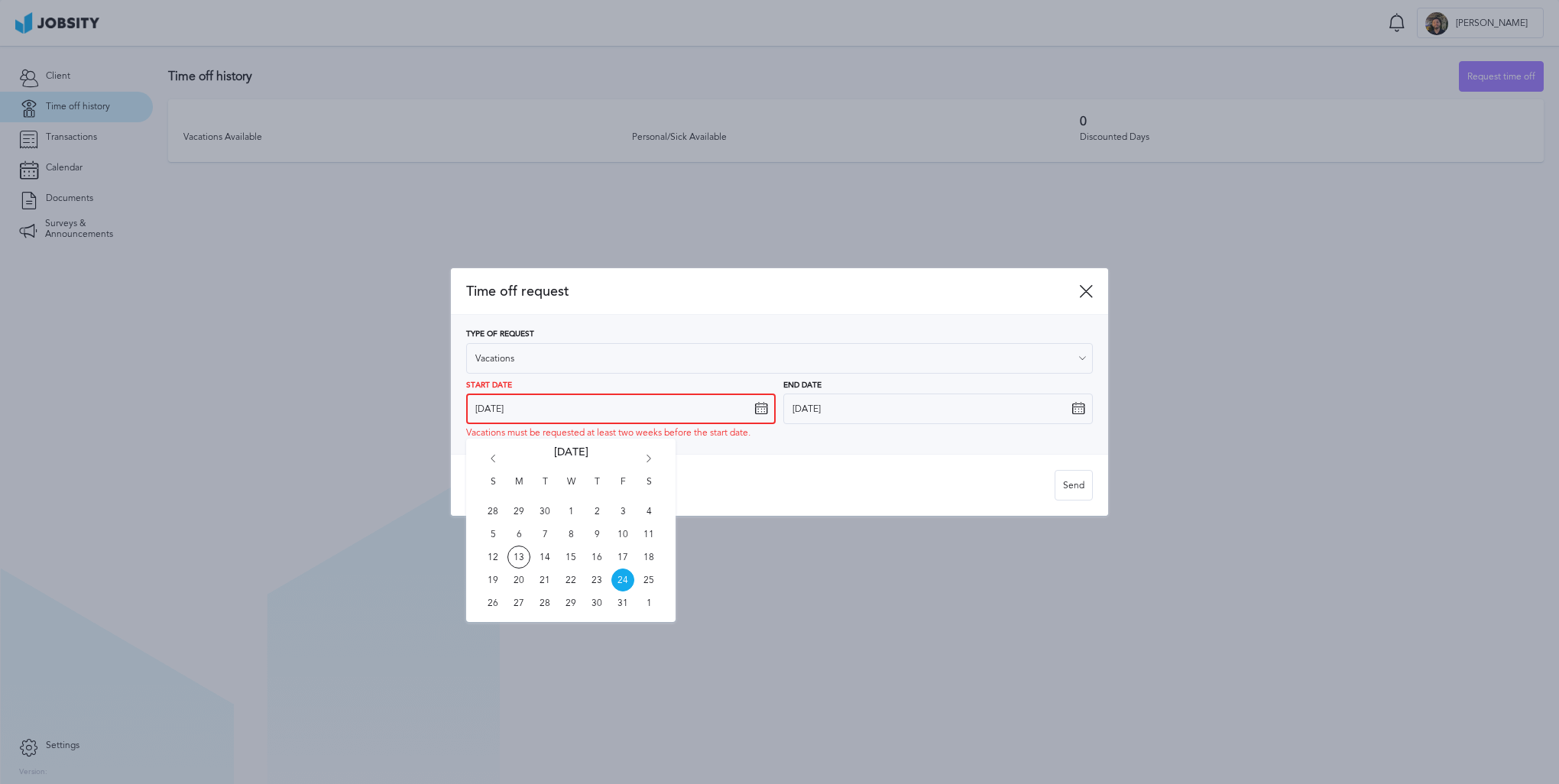
click at [758, 417] on input "[DATE]" at bounding box center [622, 409] width 310 height 31
click at [1084, 291] on icon at bounding box center [1086, 291] width 14 height 14
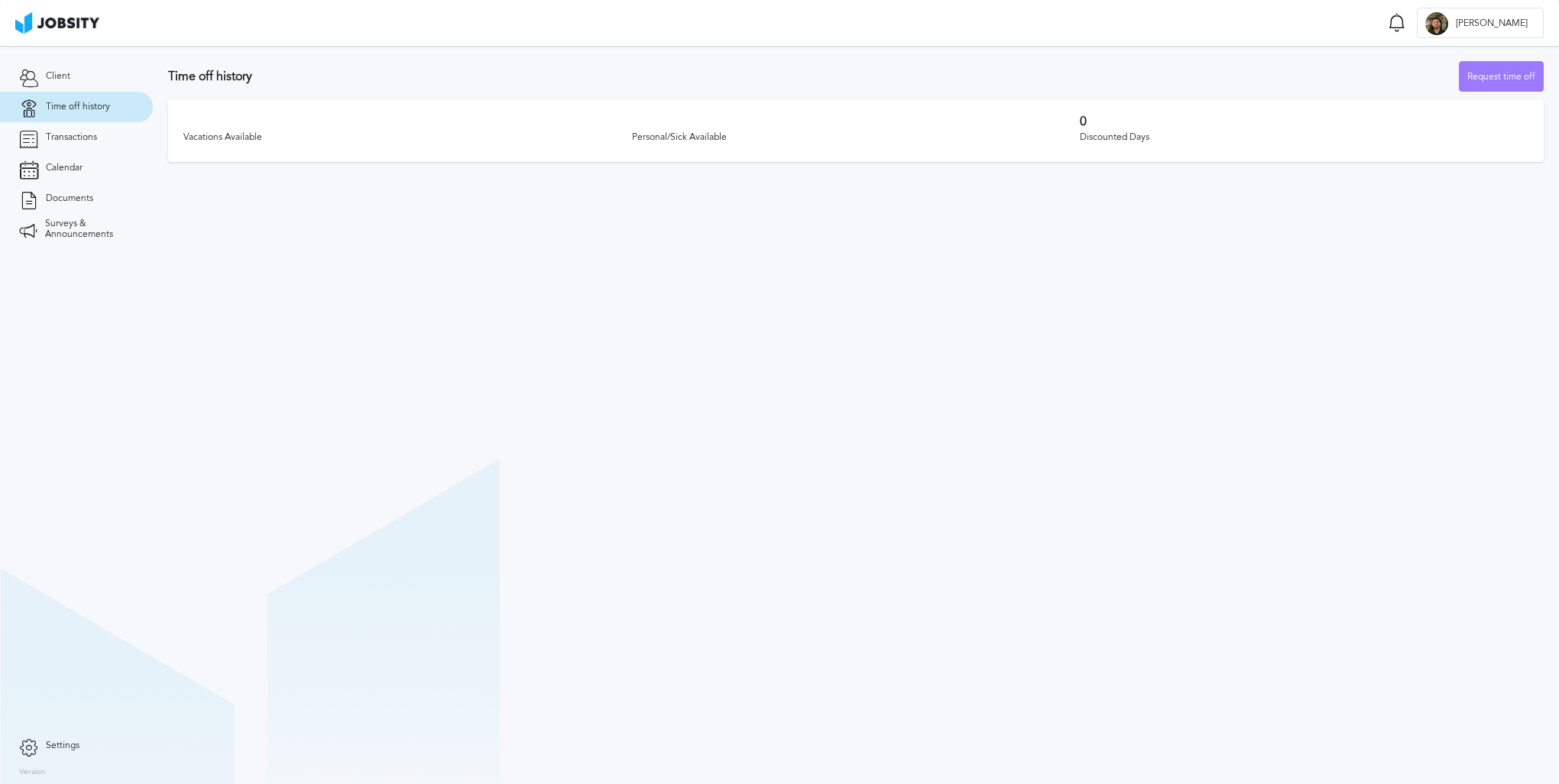
click at [145, 773] on nav "Client Time off history Transactions Calendar Documents Surveys & Announcements…" at bounding box center [77, 415] width 153 height 738
click at [442, 325] on section "Time off history Request time off Vacations Available Personal/Sick Available 0…" at bounding box center [857, 415] width 1407 height 738
click at [485, 458] on section "Time off history Request time off Vacations Available Personal/Sick Available 0…" at bounding box center [857, 415] width 1407 height 738
